Goal: Register for event/course

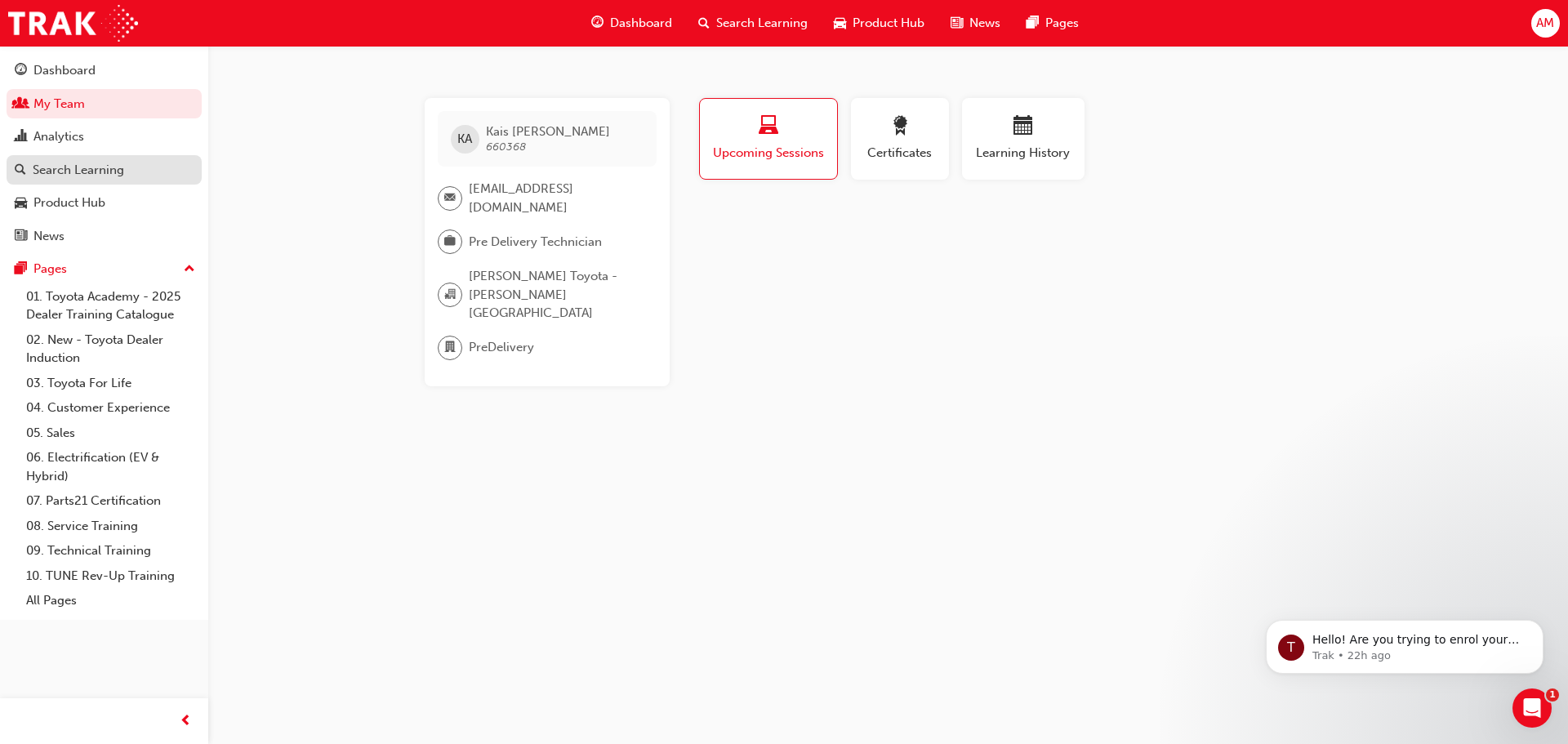
click at [103, 170] on div "Search Learning" at bounding box center [78, 170] width 91 height 19
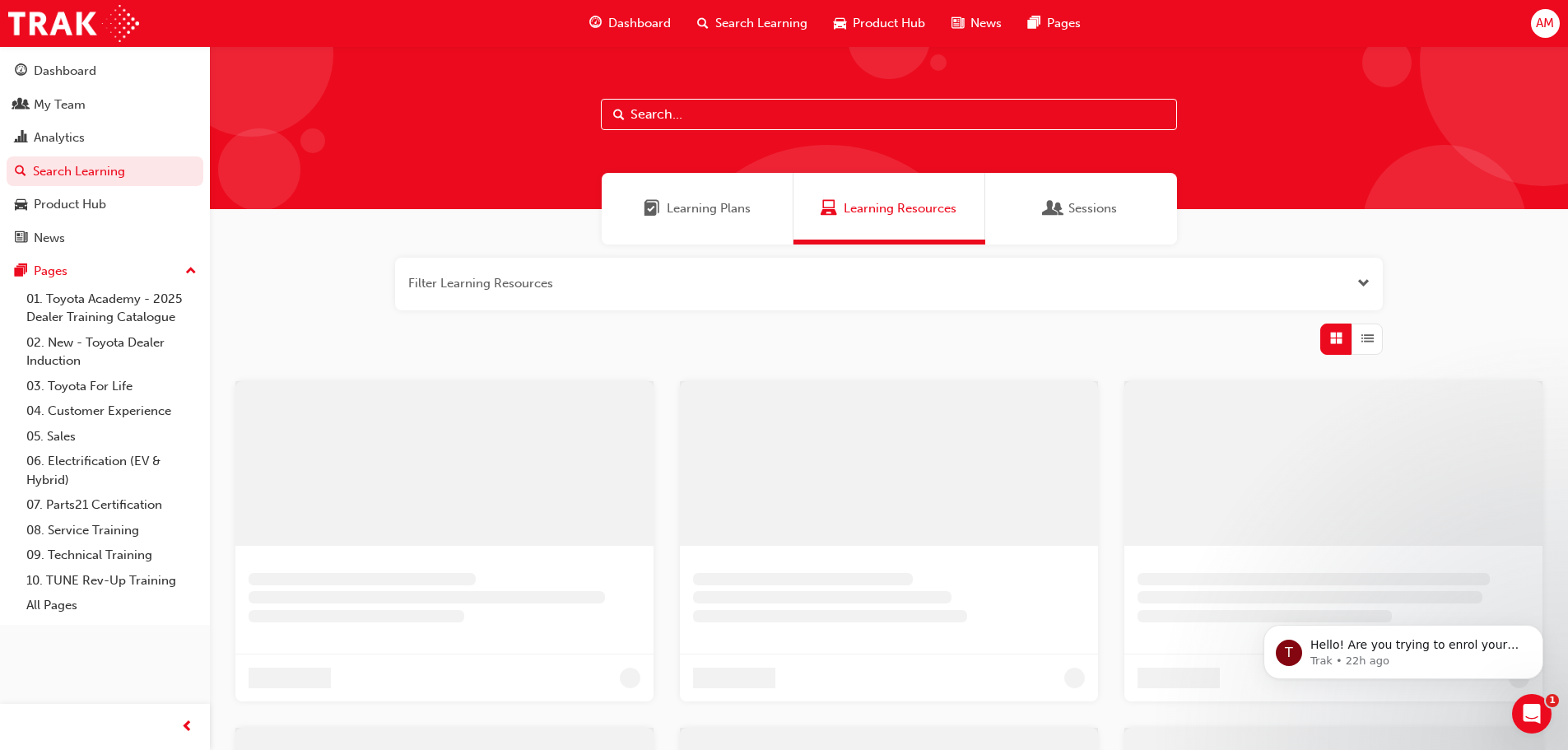
click at [731, 113] on input "text" at bounding box center [888, 114] width 576 height 31
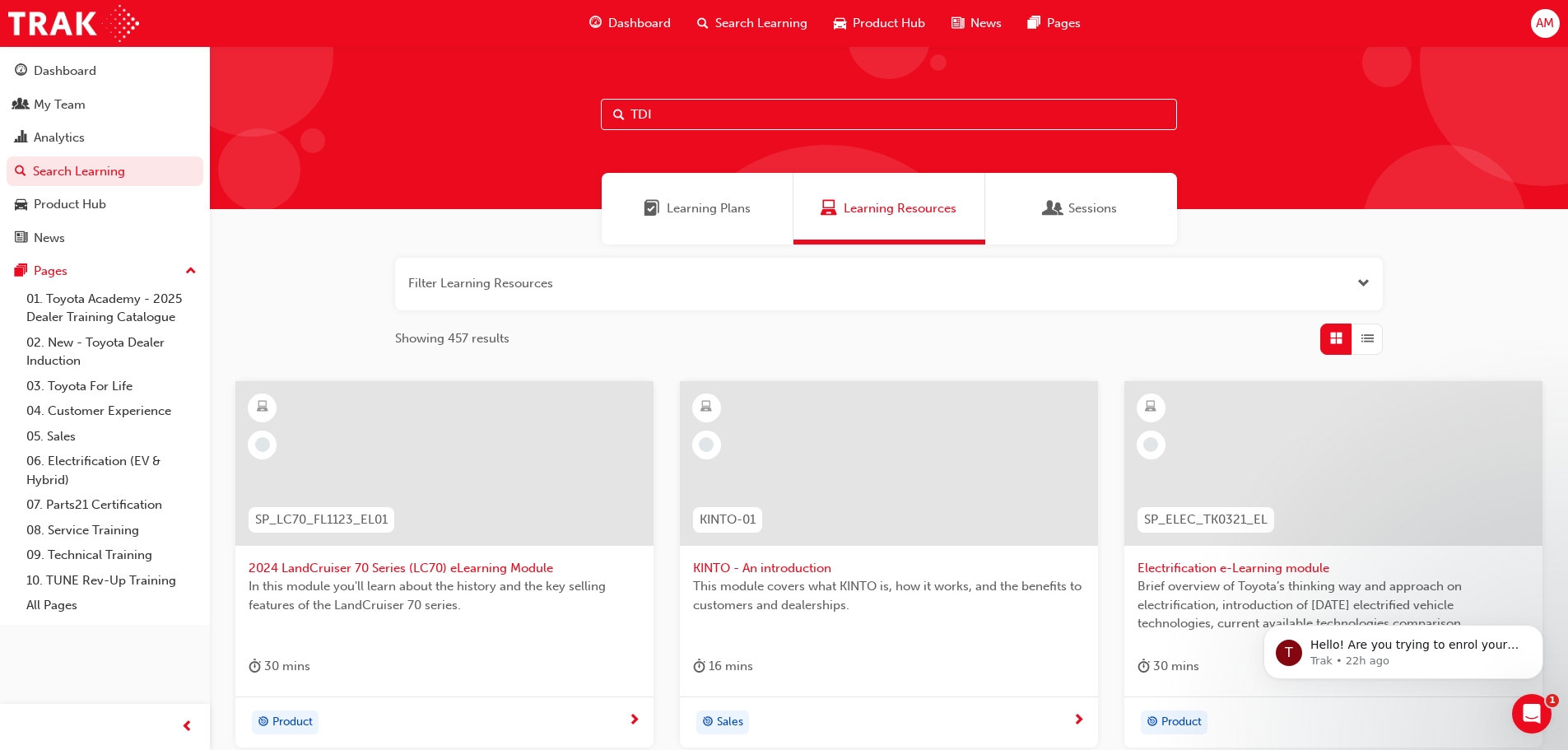
type input "TDI"
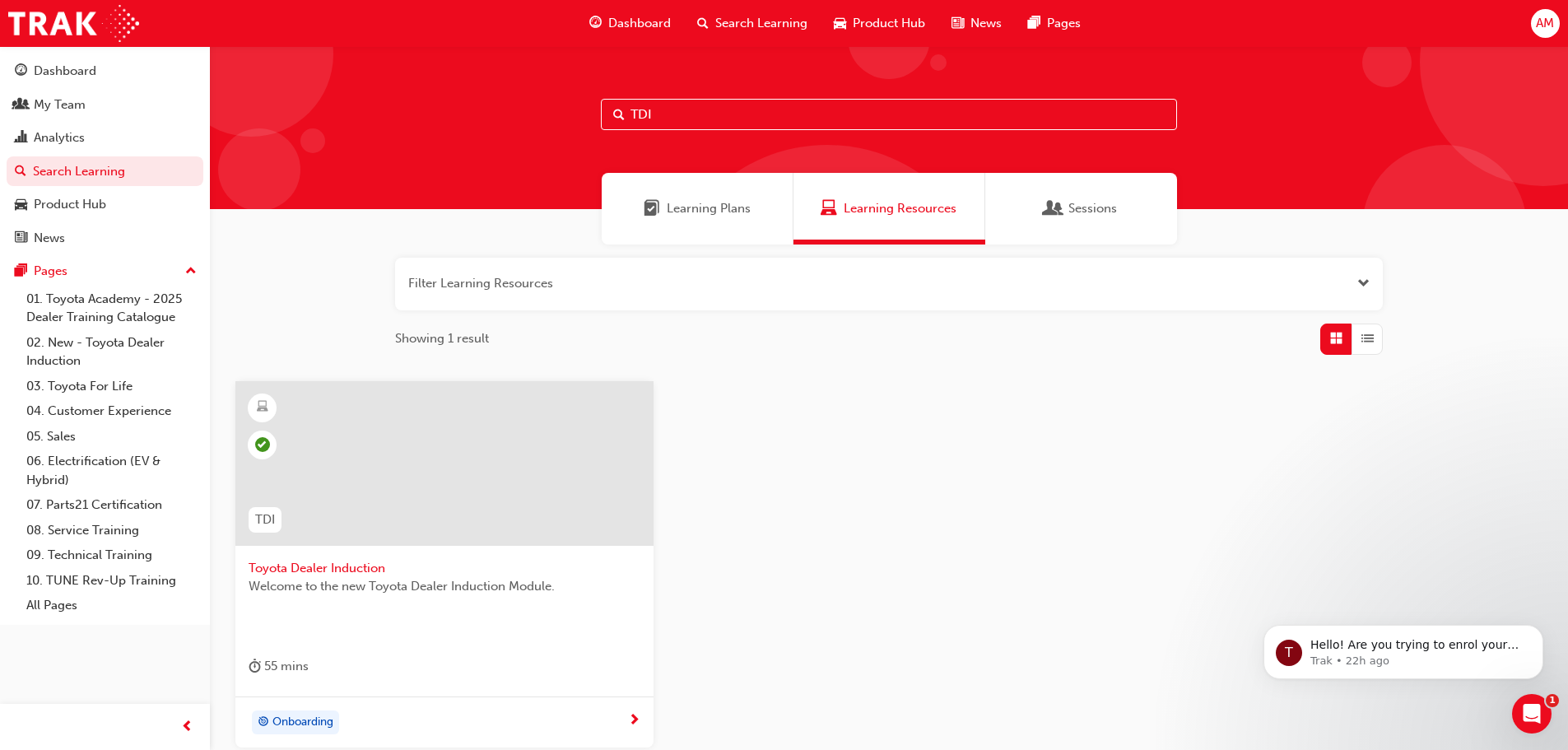
scroll to position [82, 0]
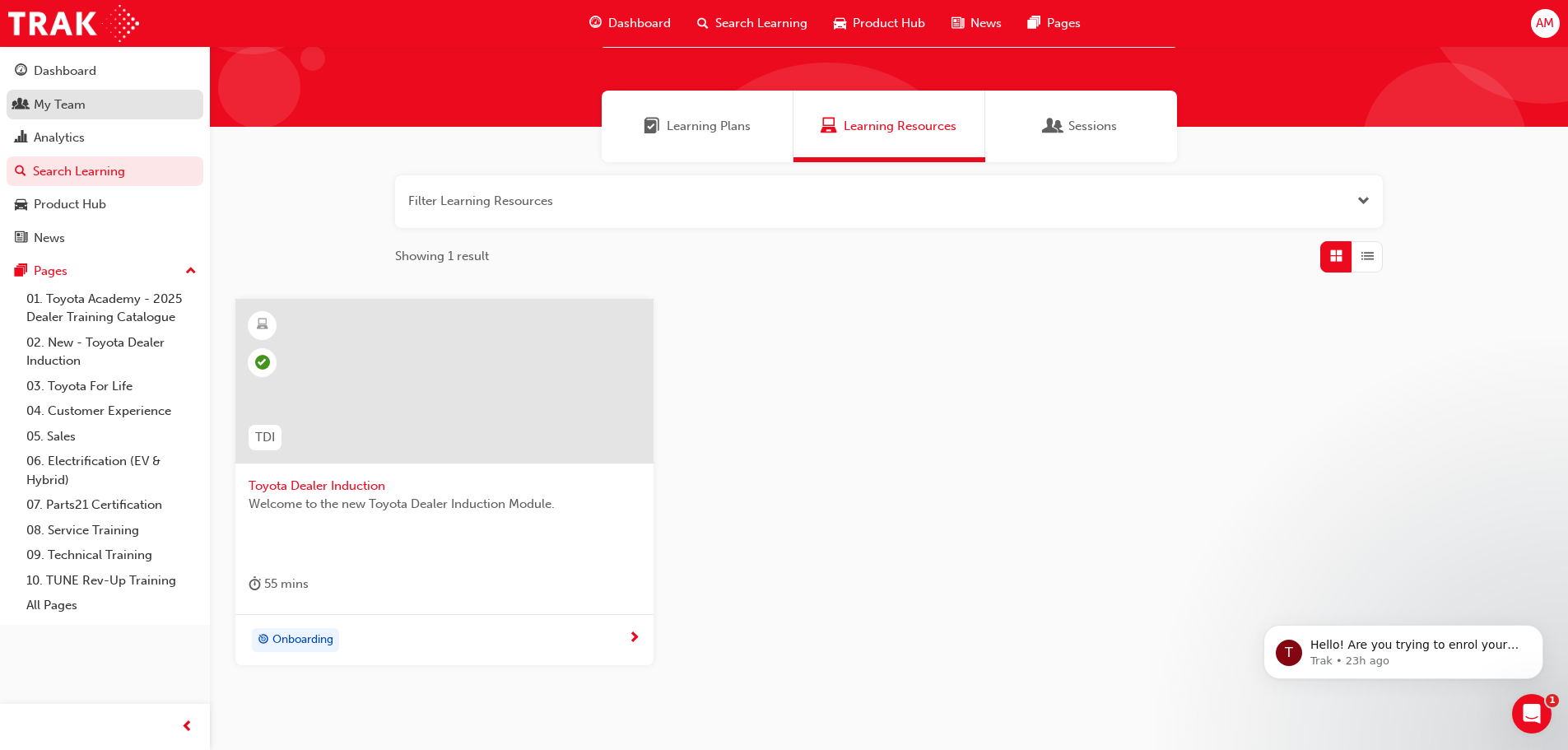
click at [105, 97] on div "My Team" at bounding box center [105, 105] width 180 height 20
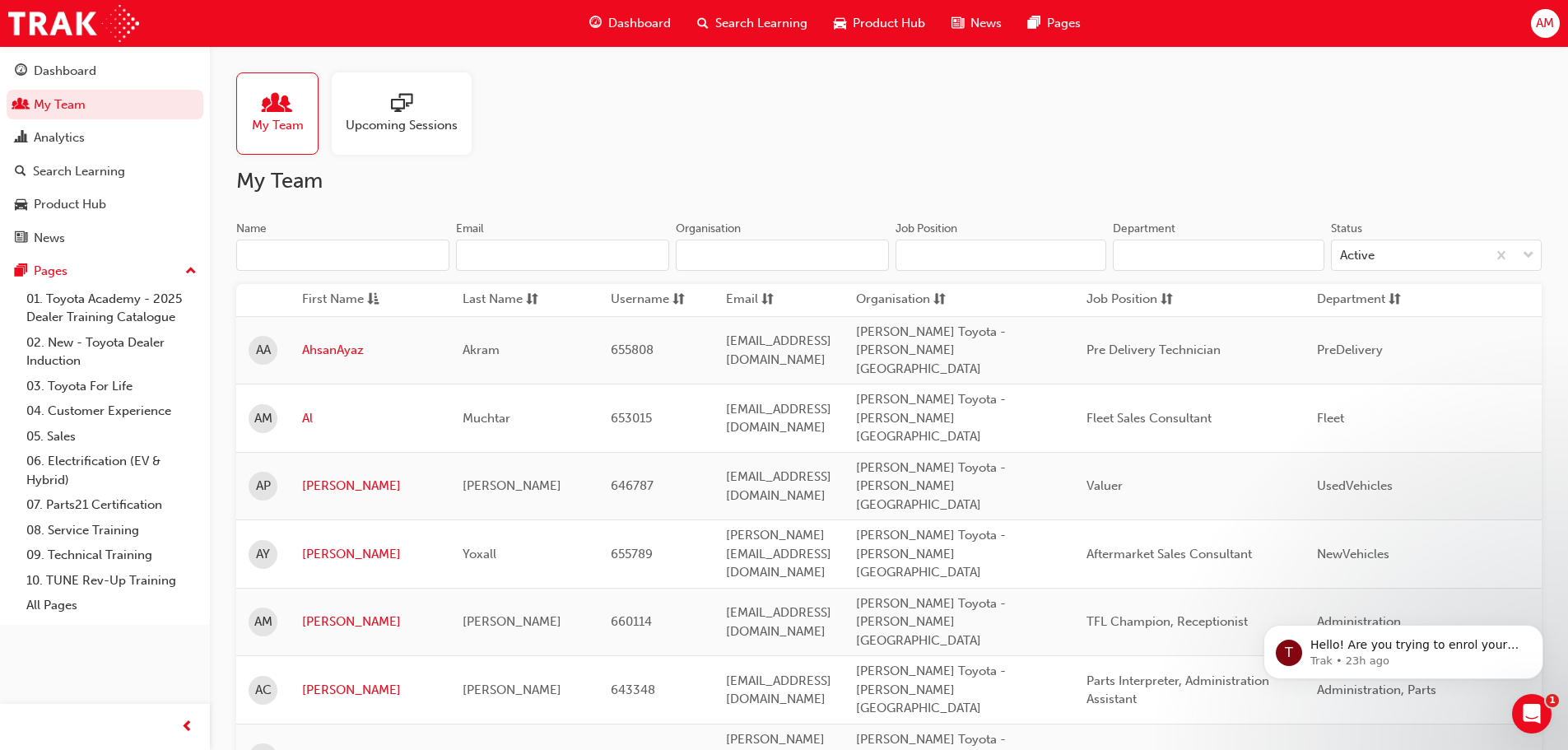
click at [402, 257] on input "Name" at bounding box center [343, 255] width 214 height 31
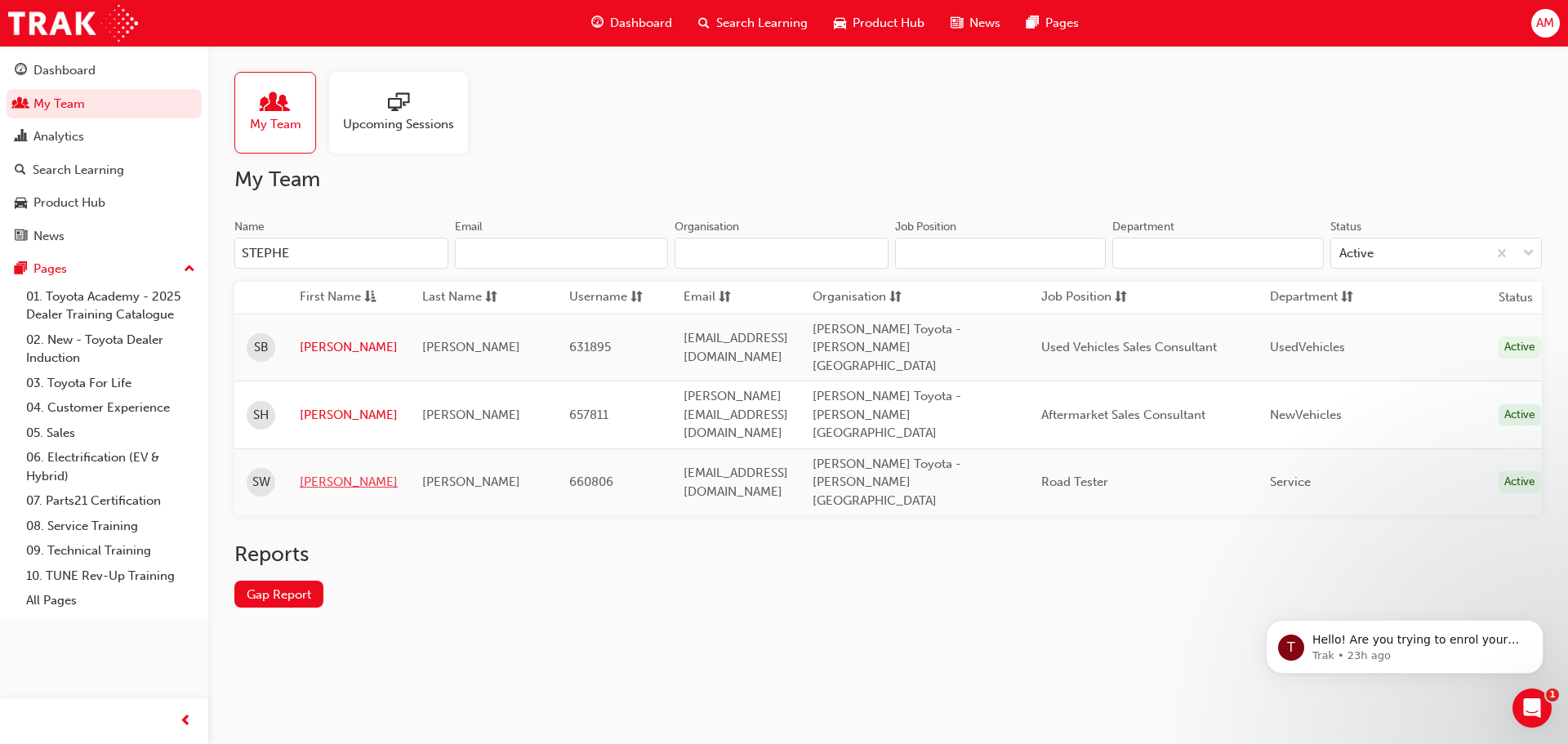
type input "STEPHE"
click at [318, 472] on link "Stephen" at bounding box center [349, 482] width 98 height 19
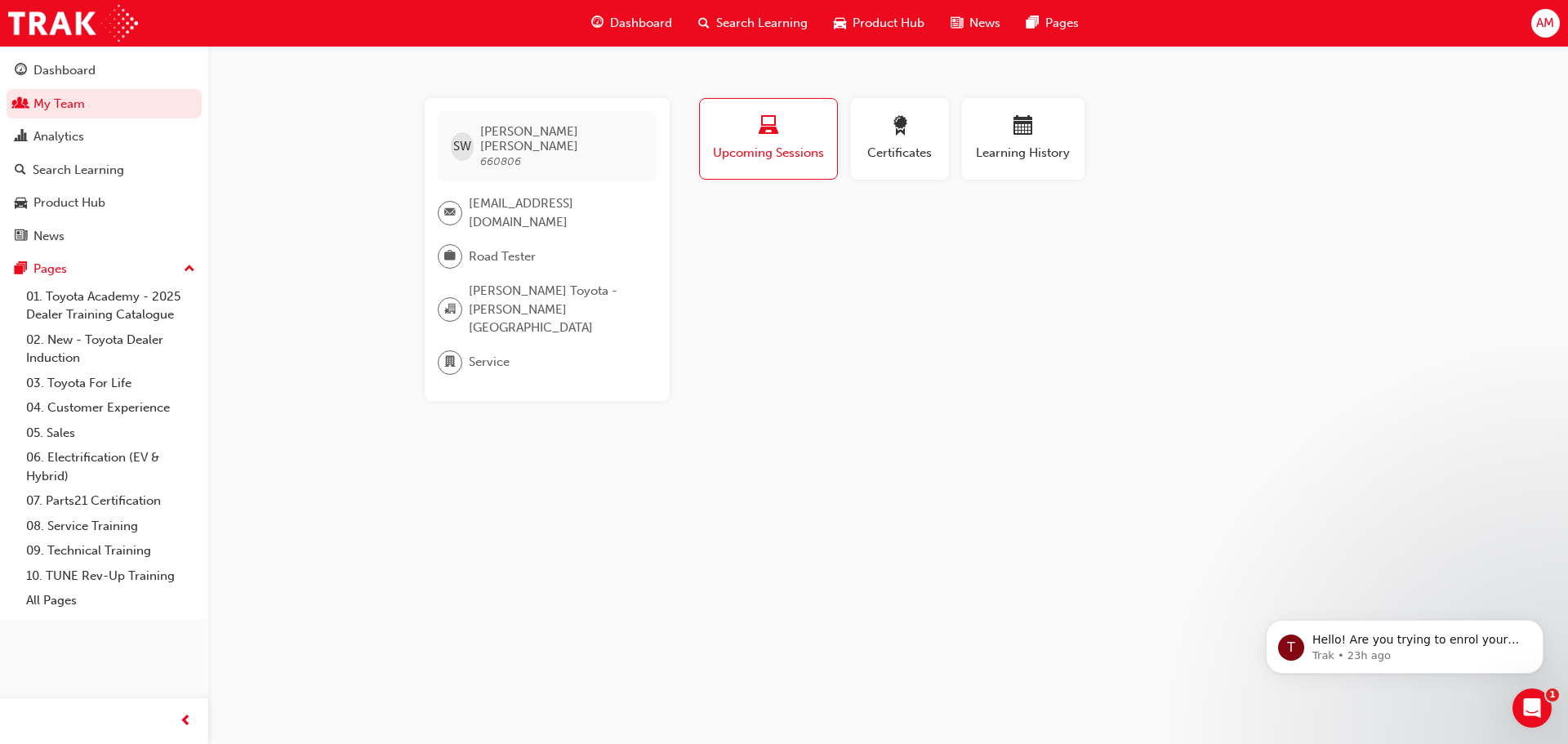
click at [869, 437] on div "SW Stephen Wilson 660806 service@scarborotoyota.com.au Road Tester Scarboro Toy…" at bounding box center [784, 372] width 1568 height 744
click at [960, 346] on div "Profile Upcoming Sessions Certificates Learning History SW Stephen Wilson 66080…" at bounding box center [1024, 249] width 657 height 303
drag, startPoint x: 862, startPoint y: 244, endPoint x: 1172, endPoint y: 244, distance: 310.0
click at [865, 244] on div "Profile Upcoming Sessions Certificates Learning History SW Stephen Wilson 66080…" at bounding box center [1024, 249] width 657 height 303
click at [1219, 244] on div "Profile Upcoming Sessions Certificates Learning History SW Stephen Wilson 66080…" at bounding box center [1024, 249] width 657 height 303
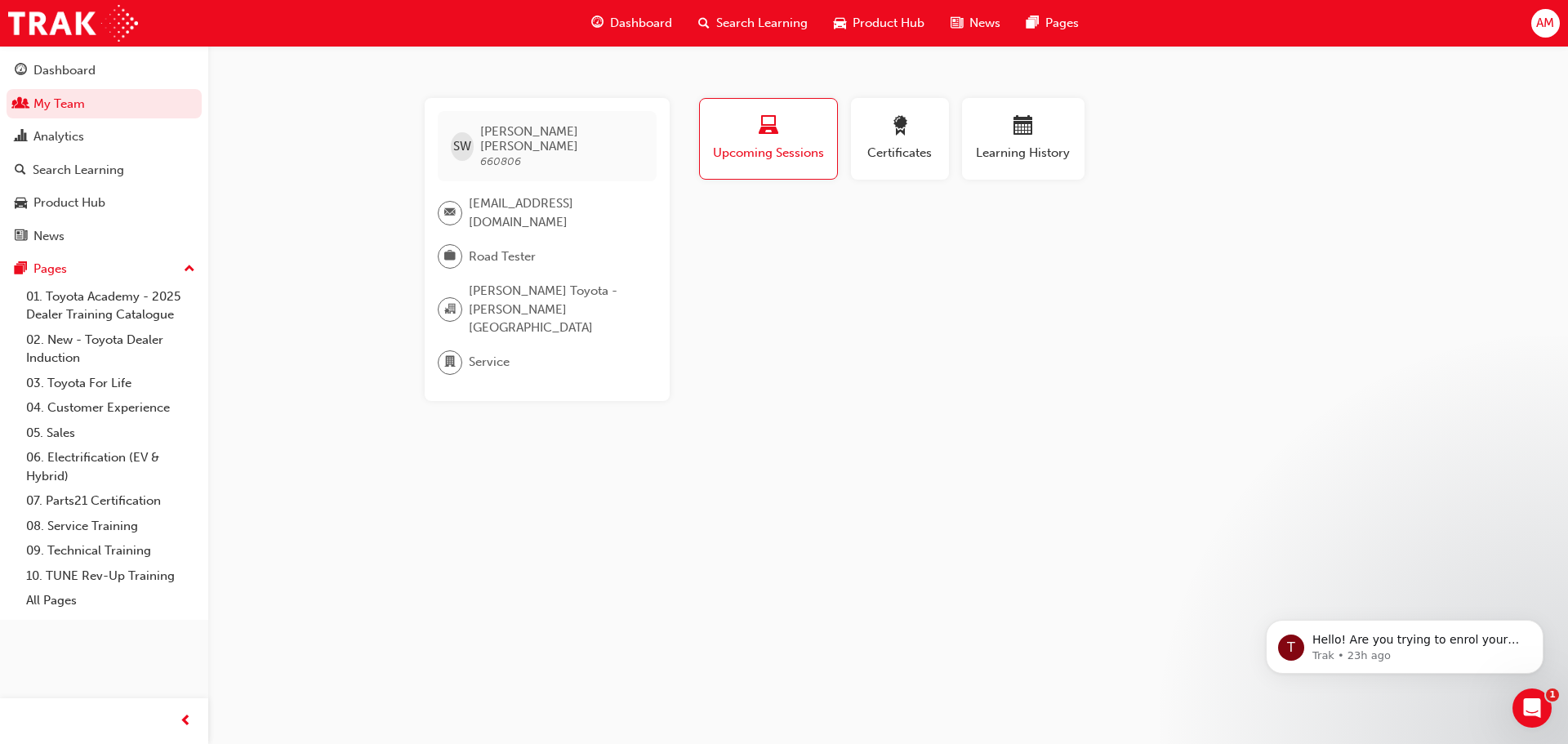
click at [1151, 342] on div "Profile Upcoming Sessions Certificates Learning History SW Stephen Wilson 66080…" at bounding box center [1024, 249] width 657 height 303
click at [1072, 139] on div "button" at bounding box center [1023, 128] width 98 height 25
click at [756, 160] on span "Upcoming Sessions" at bounding box center [768, 153] width 114 height 19
click at [143, 173] on div "Search Learning" at bounding box center [104, 170] width 179 height 20
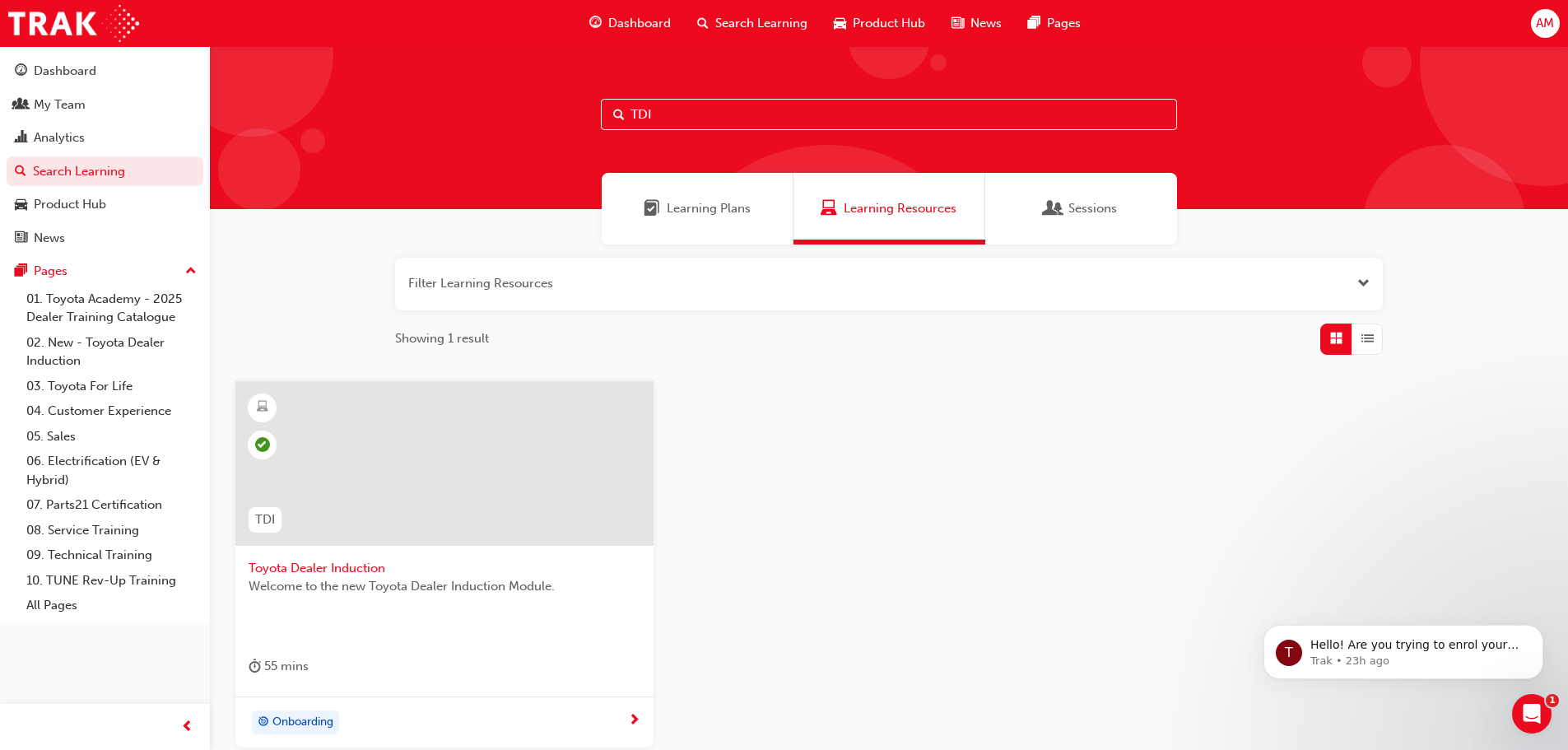
click at [715, 123] on input "TDI" at bounding box center [888, 114] width 576 height 31
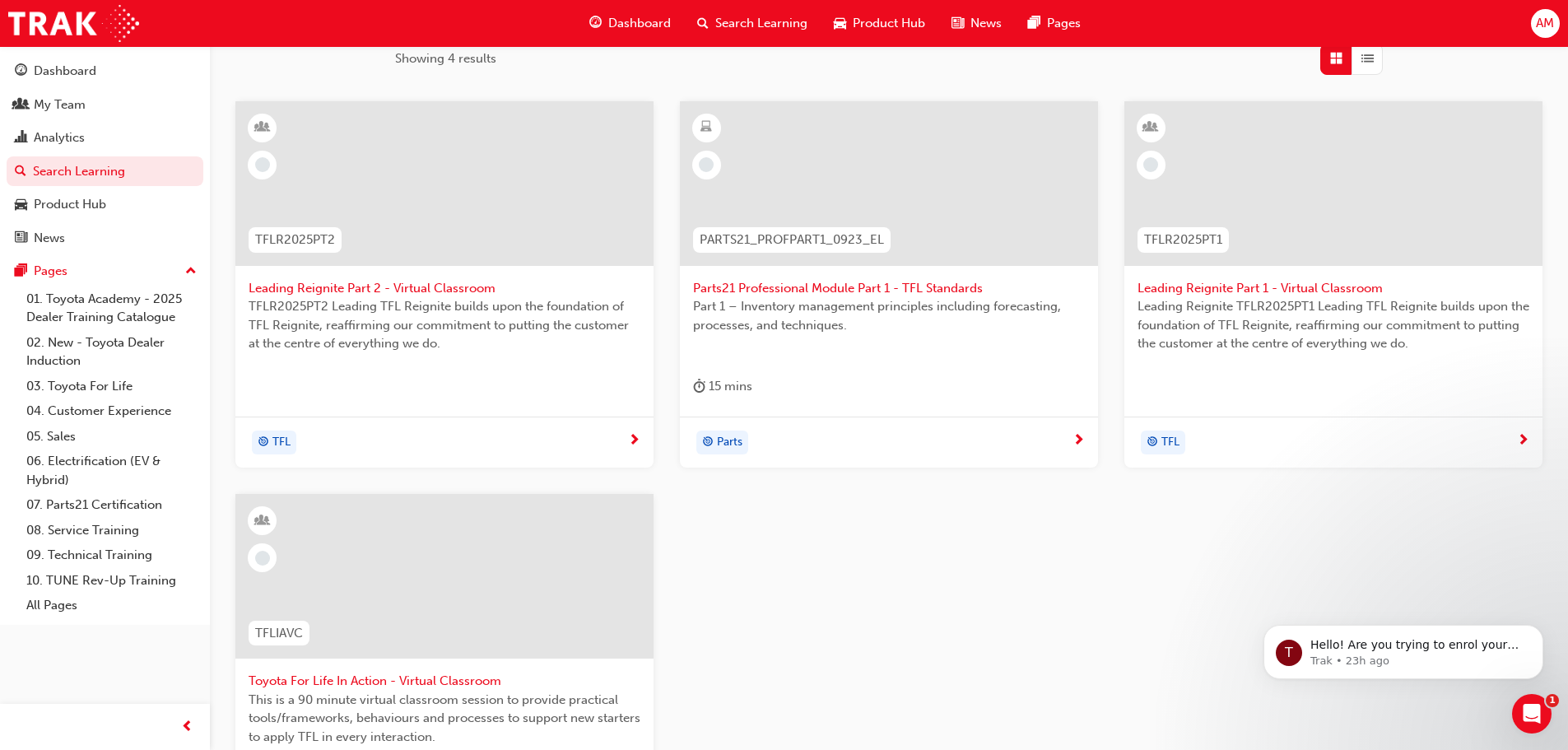
scroll to position [550, 0]
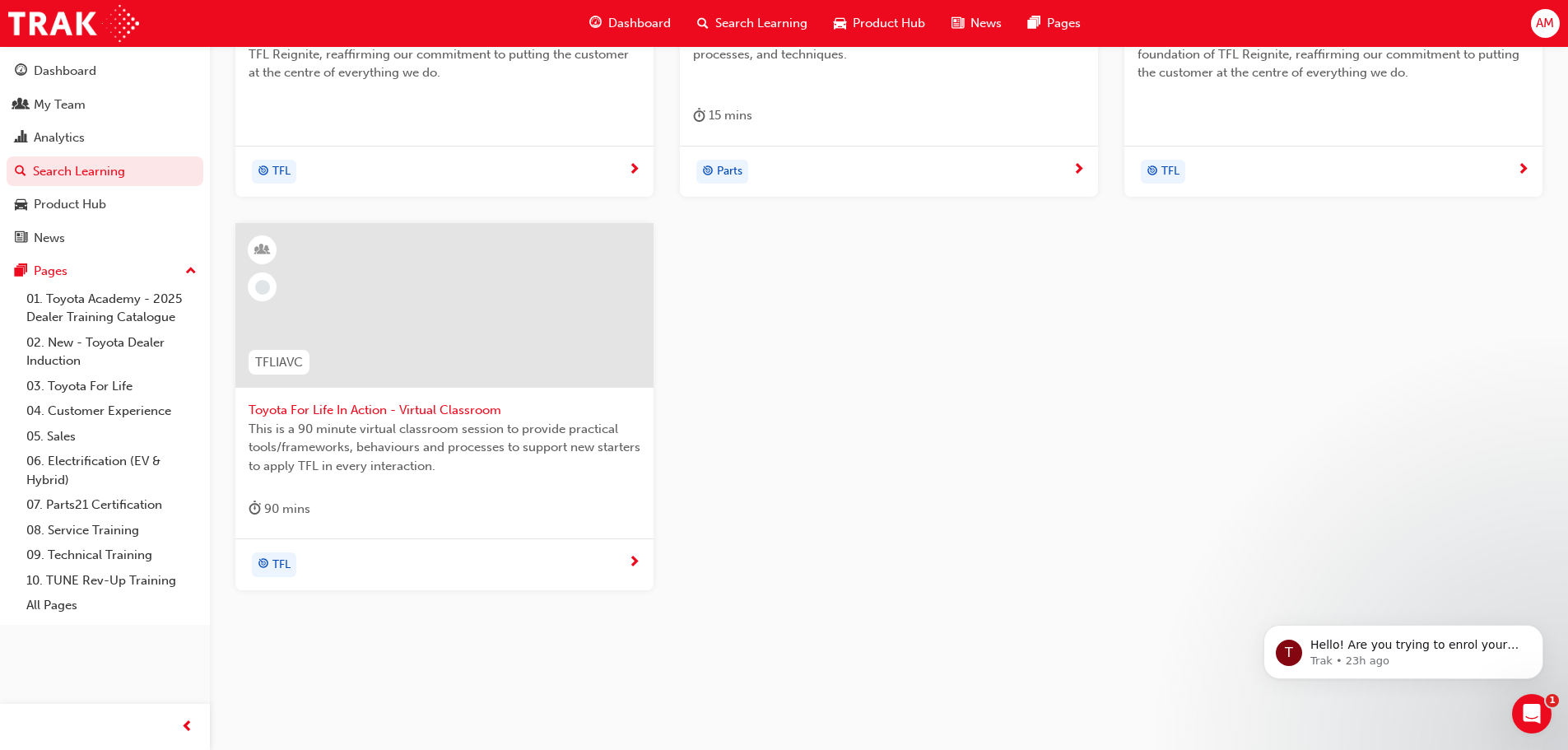
type input "TFL"
click at [416, 410] on span "Toyota For Life In Action - Virtual Classroom" at bounding box center [444, 410] width 392 height 19
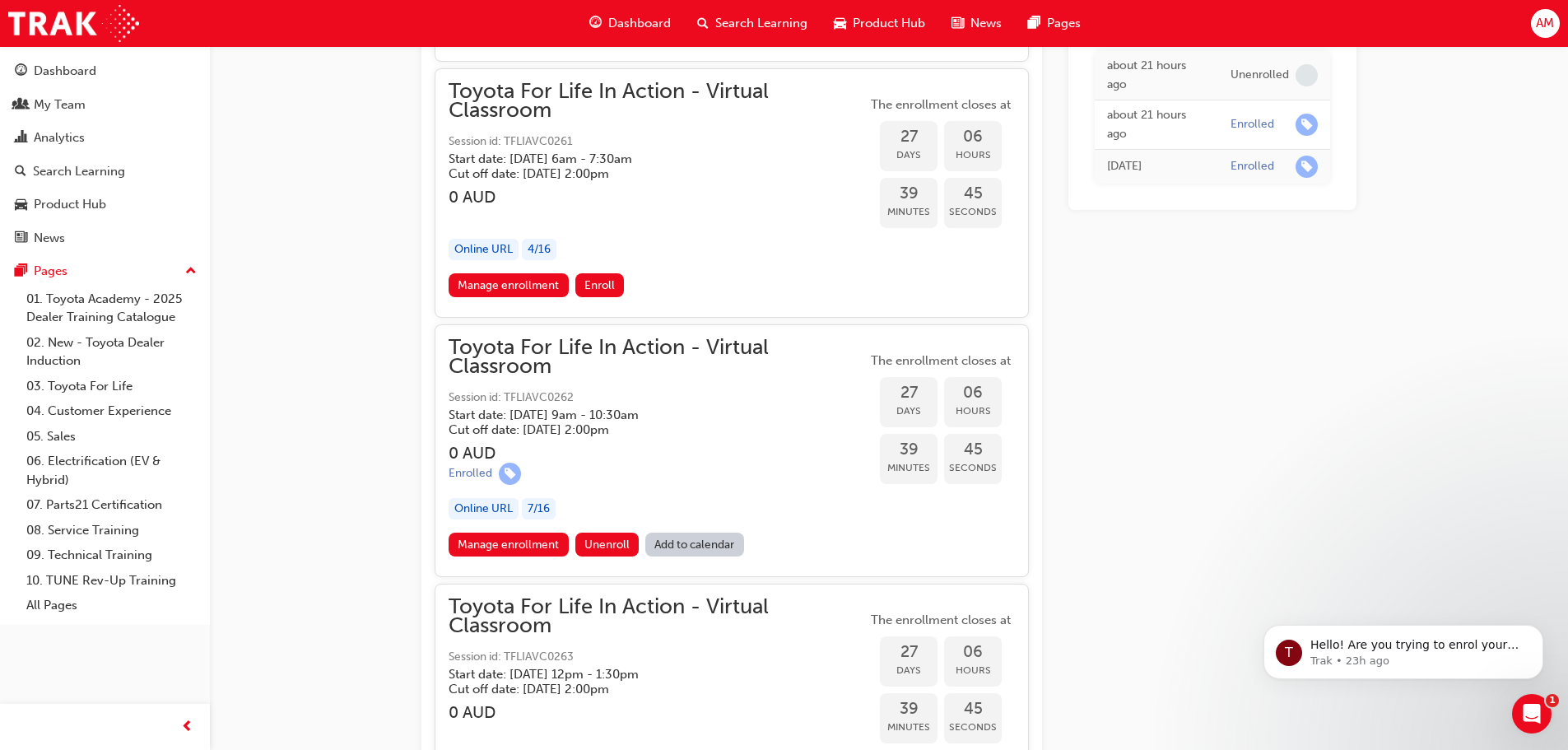
scroll to position [14799, 0]
click at [499, 537] on link "Manage enrollment" at bounding box center [508, 543] width 120 height 24
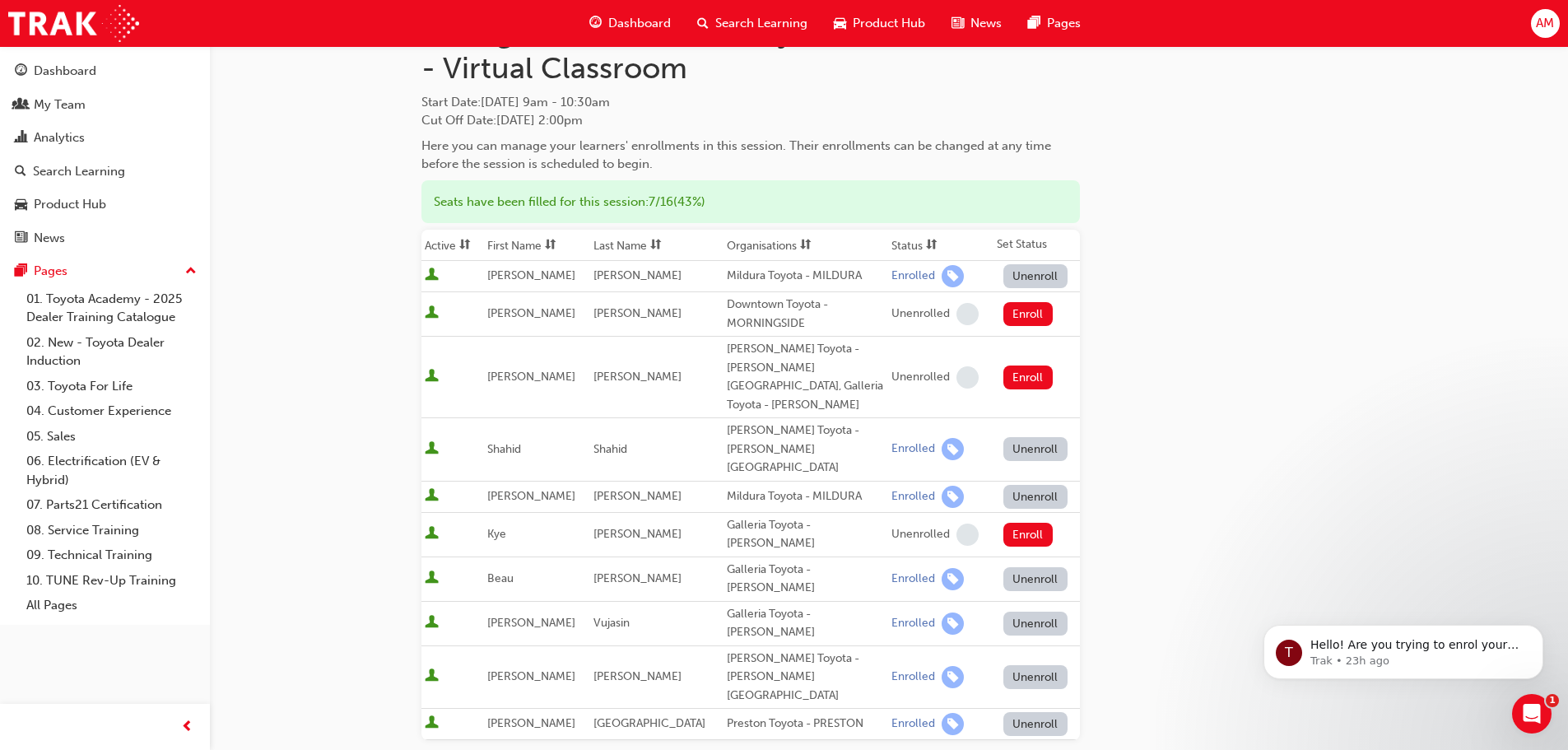
scroll to position [82, 0]
click at [100, 116] on link "My Team" at bounding box center [105, 105] width 197 height 31
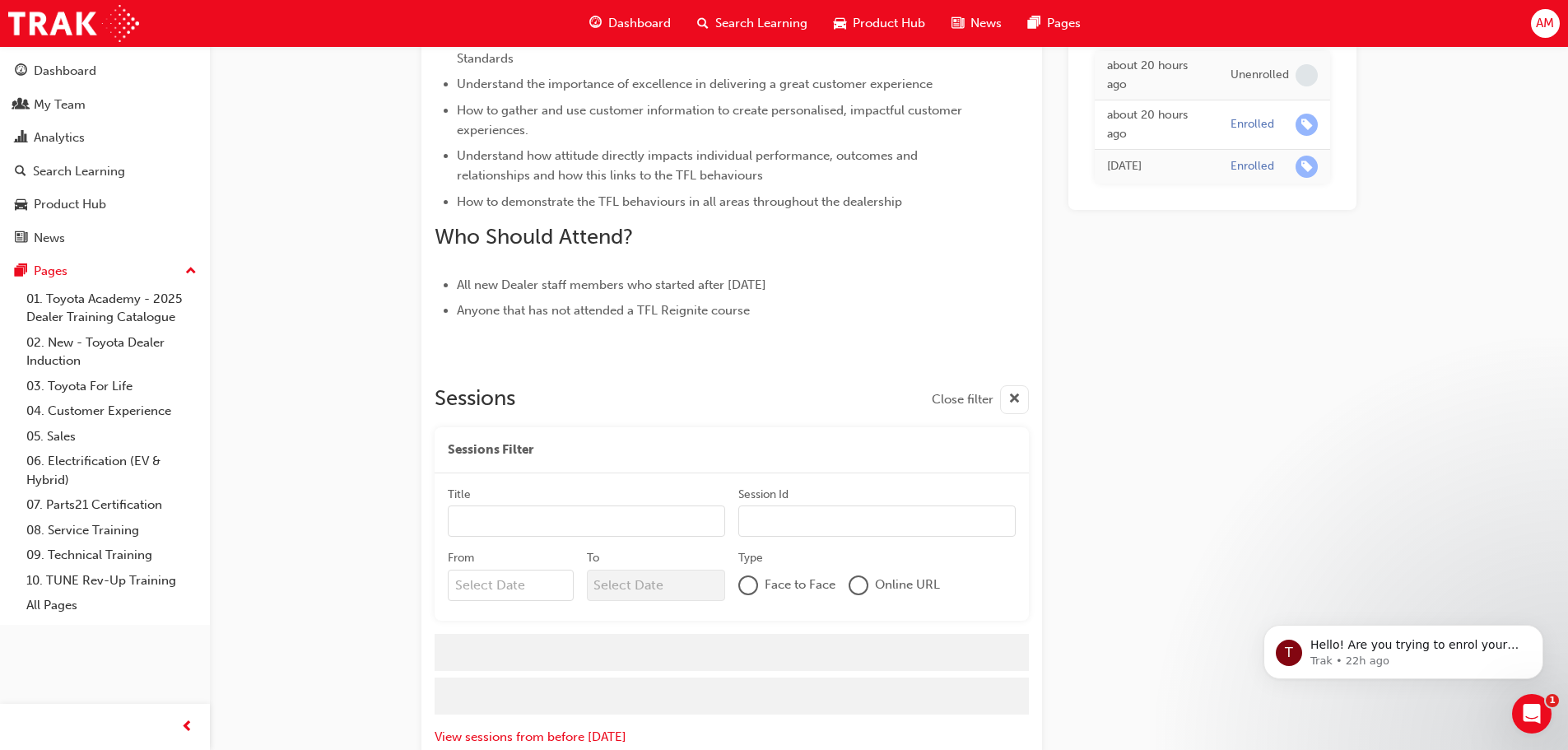
scroll to position [686, 0]
